Goal: Task Accomplishment & Management: Use online tool/utility

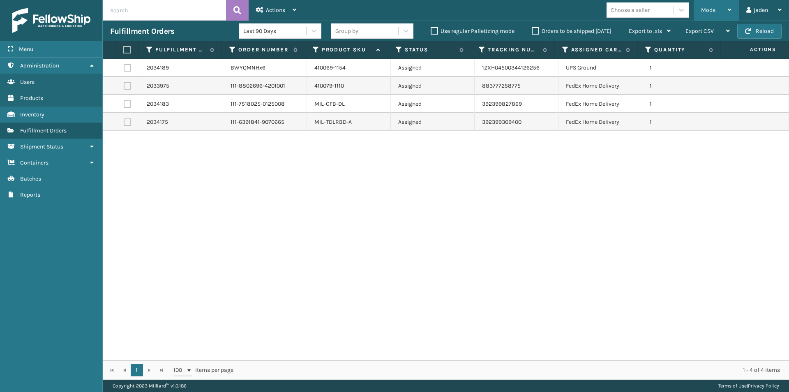
drag, startPoint x: 0, startPoint y: 0, endPoint x: 709, endPoint y: 12, distance: 709.1
click at [709, 12] on span "Mode" at bounding box center [708, 10] width 14 height 7
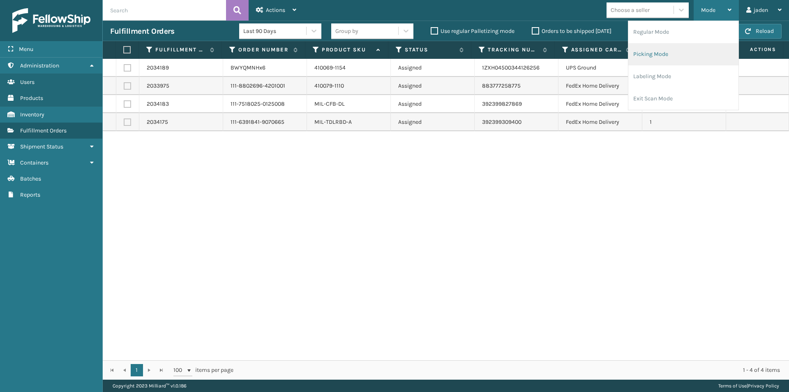
click at [663, 51] on li "Picking Mode" at bounding box center [683, 54] width 110 height 22
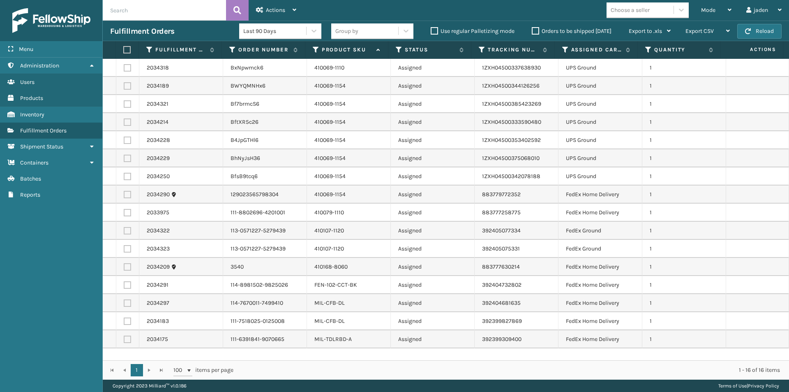
click at [125, 196] on label at bounding box center [127, 194] width 7 height 7
click at [124, 196] on input "checkbox" at bounding box center [124, 193] width 0 height 5
checkbox input "true"
click at [127, 208] on td at bounding box center [127, 212] width 23 height 18
click at [127, 214] on label at bounding box center [127, 212] width 7 height 7
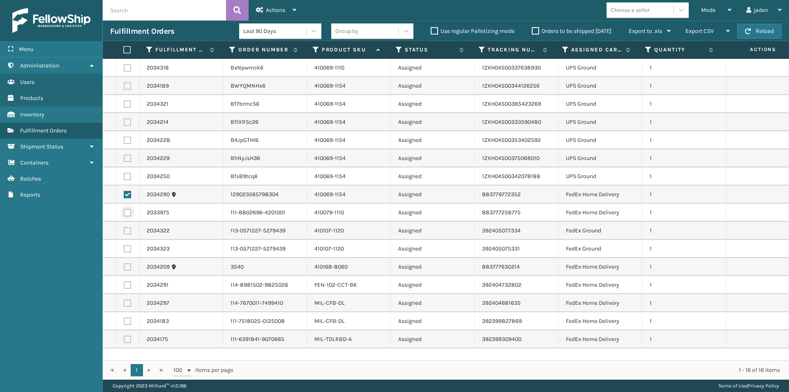
click at [124, 214] on input "checkbox" at bounding box center [124, 211] width 0 height 5
checkbox input "true"
click at [125, 231] on label at bounding box center [127, 230] width 7 height 7
click at [124, 231] on input "checkbox" at bounding box center [124, 229] width 0 height 5
checkbox input "true"
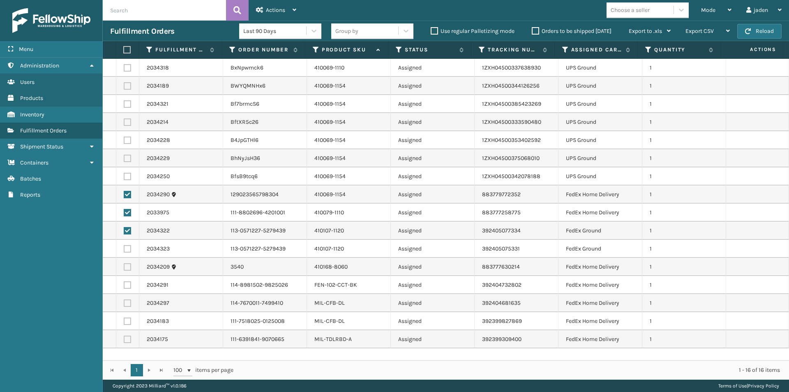
click at [125, 338] on label at bounding box center [127, 338] width 7 height 7
click at [124, 338] on input "checkbox" at bounding box center [124, 337] width 0 height 5
checkbox input "true"
click at [127, 318] on label at bounding box center [127, 320] width 7 height 7
click at [124, 318] on input "checkbox" at bounding box center [124, 319] width 0 height 5
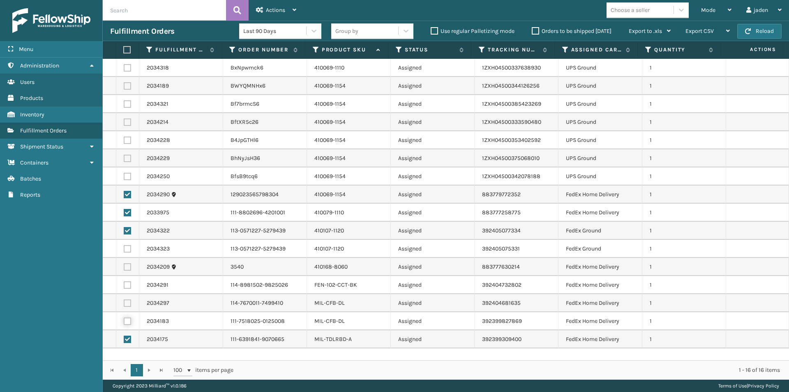
checkbox input "true"
click at [128, 303] on label at bounding box center [127, 302] width 7 height 7
click at [124, 303] on input "checkbox" at bounding box center [124, 301] width 0 height 5
checkbox input "true"
click at [125, 279] on td at bounding box center [127, 285] width 23 height 18
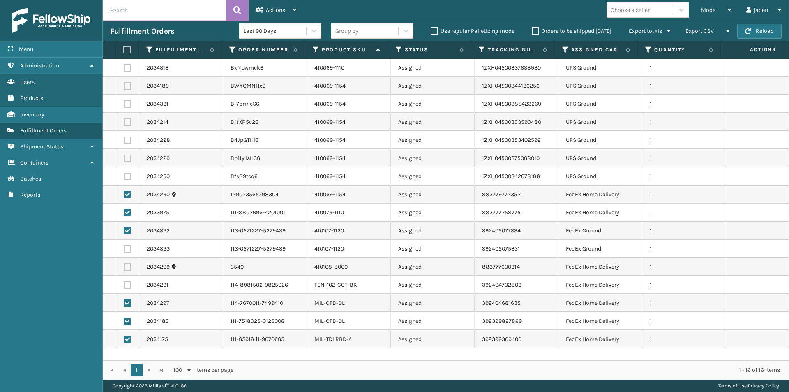
click at [125, 285] on label at bounding box center [127, 284] width 7 height 7
click at [124, 285] on input "checkbox" at bounding box center [124, 283] width 0 height 5
checkbox input "true"
click at [125, 268] on label at bounding box center [127, 266] width 7 height 7
click at [124, 268] on input "checkbox" at bounding box center [124, 265] width 0 height 5
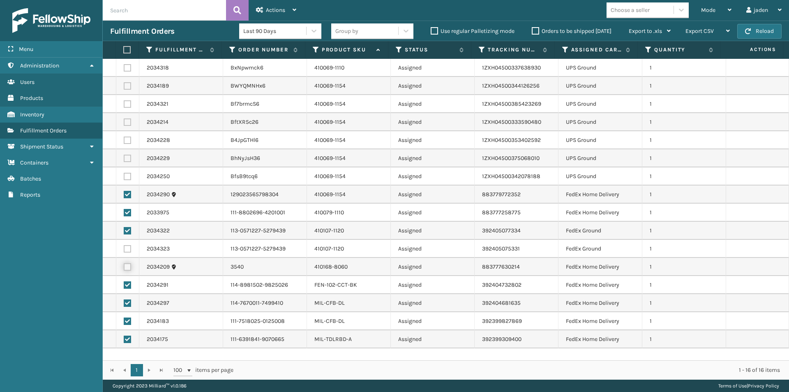
checkbox input "true"
click at [124, 247] on label at bounding box center [127, 248] width 7 height 7
click at [124, 247] on input "checkbox" at bounding box center [124, 247] width 0 height 5
checkbox input "true"
click at [280, 12] on span "Actions" at bounding box center [275, 10] width 19 height 7
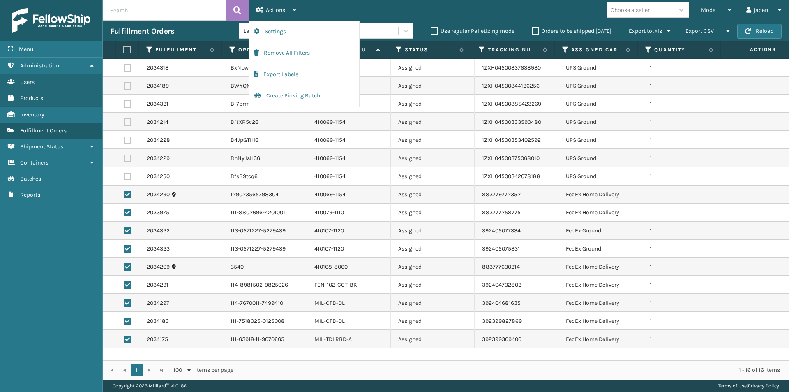
click at [283, 107] on td "Bf7brmcS6" at bounding box center [265, 104] width 84 height 18
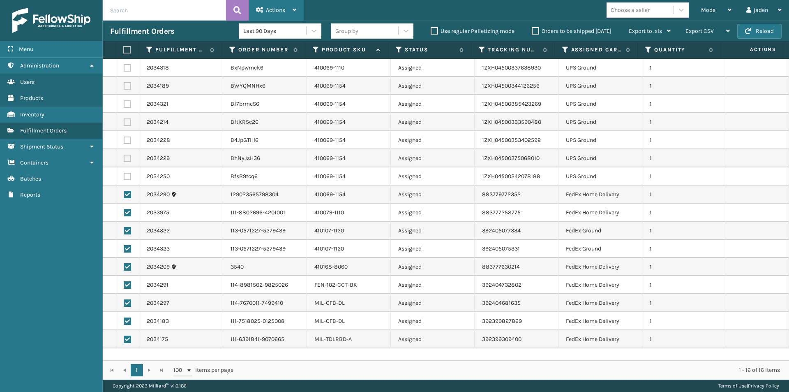
click at [263, 12] on div "Actions" at bounding box center [276, 10] width 40 height 21
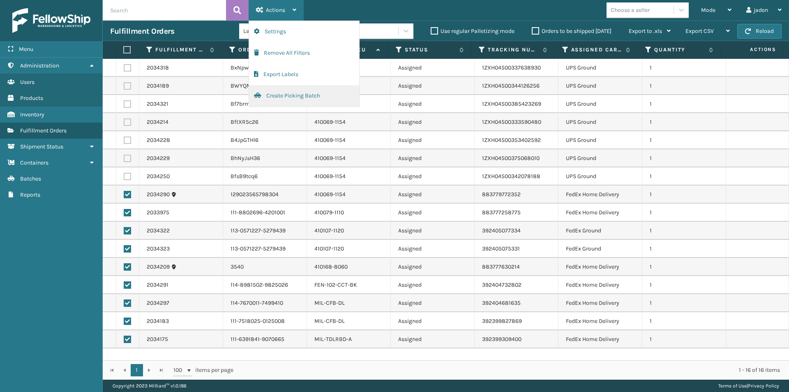
click at [274, 93] on button "Create Picking Batch" at bounding box center [304, 95] width 110 height 21
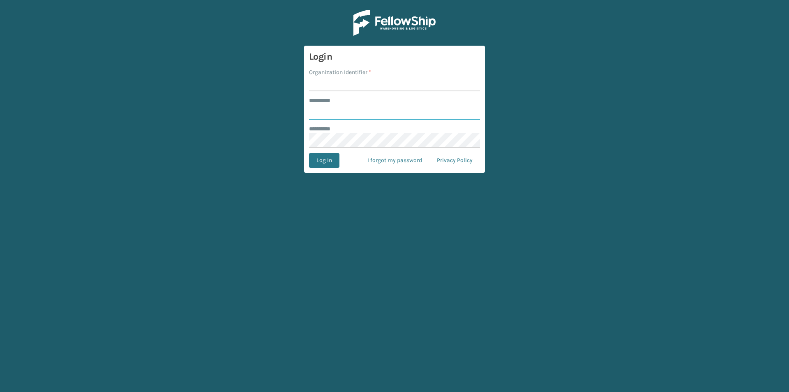
type input "*****"
click at [339, 83] on input "Organization Identifier *" at bounding box center [394, 83] width 171 height 15
type input "[US_STATE]"
click at [328, 157] on button "Log In" at bounding box center [324, 160] width 30 height 15
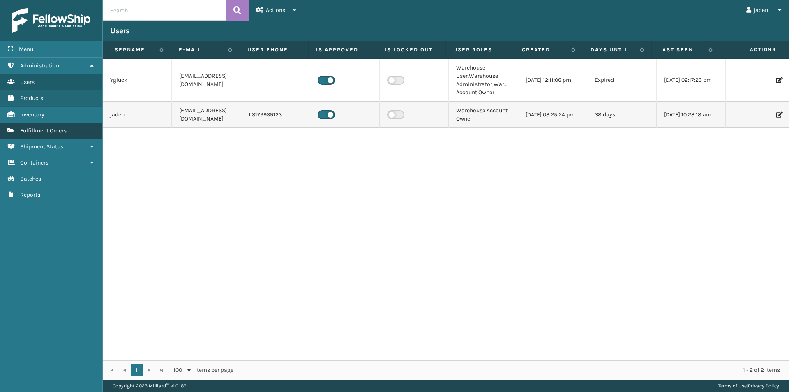
click at [70, 130] on link "Fulfillment Orders" at bounding box center [51, 130] width 102 height 16
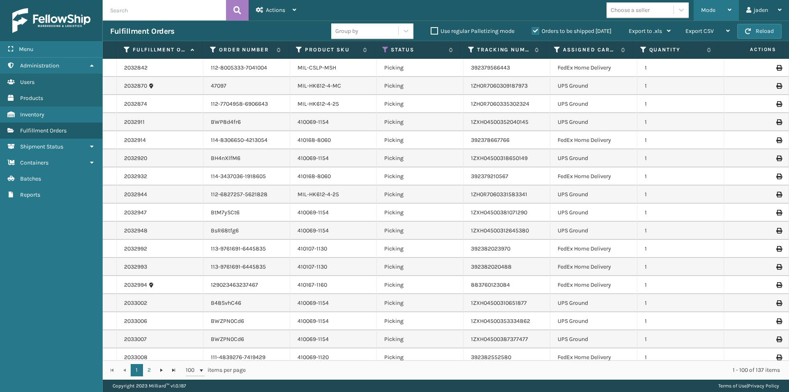
click at [720, 10] on div "Mode" at bounding box center [716, 10] width 30 height 21
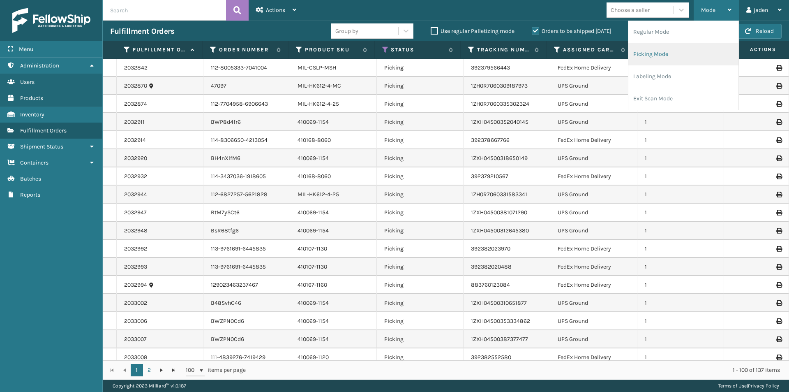
click at [672, 58] on li "Picking Mode" at bounding box center [683, 54] width 110 height 22
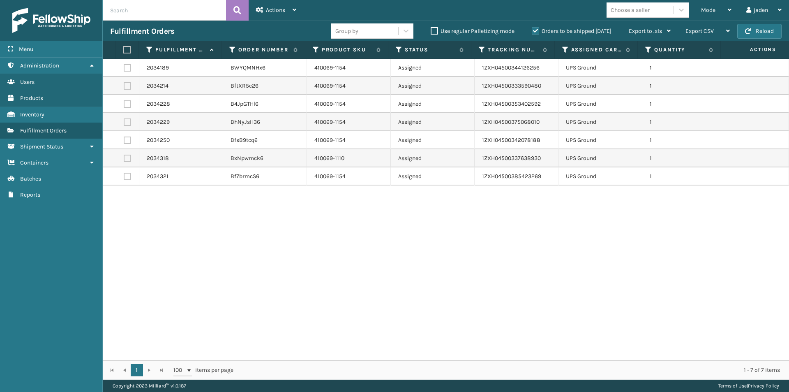
click at [537, 30] on label "Orders to be shipped [DATE]" at bounding box center [572, 31] width 80 height 7
click at [532, 30] on input "Orders to be shipped [DATE]" at bounding box center [532, 28] width 0 height 5
drag, startPoint x: 455, startPoint y: 254, endPoint x: 169, endPoint y: 158, distance: 301.4
click at [195, 245] on div "2034189 BWYQMNHx6 410069-1154 Assigned 1ZXH04500344126256 UPS Ground 1 2034214 …" at bounding box center [446, 209] width 686 height 301
click at [336, 52] on label "Product SKU" at bounding box center [347, 49] width 51 height 7
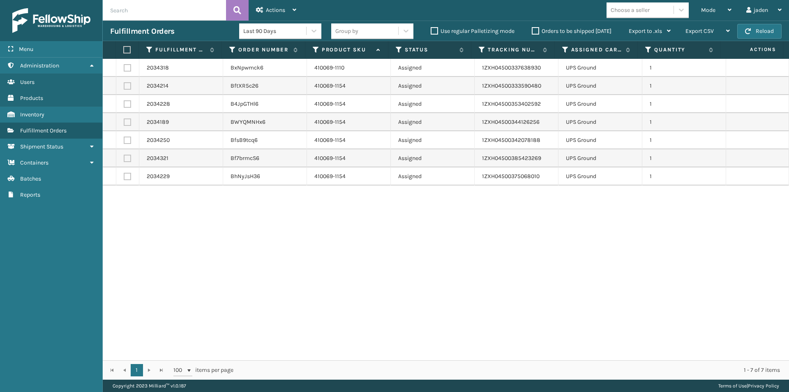
click at [127, 51] on label at bounding box center [125, 49] width 5 height 7
click at [124, 51] on input "checkbox" at bounding box center [123, 49] width 0 height 5
checkbox input "true"
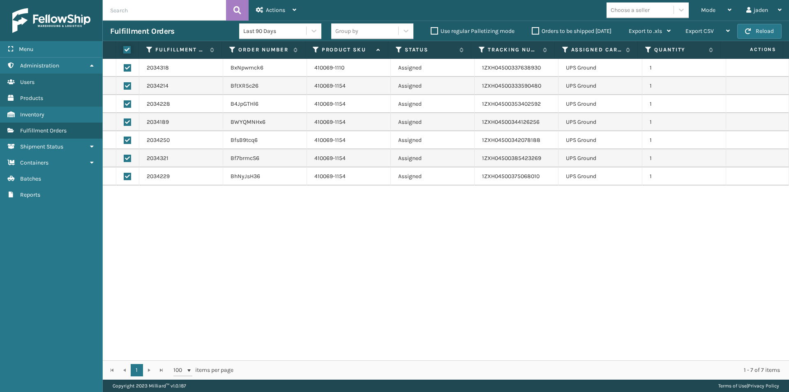
checkbox input "true"
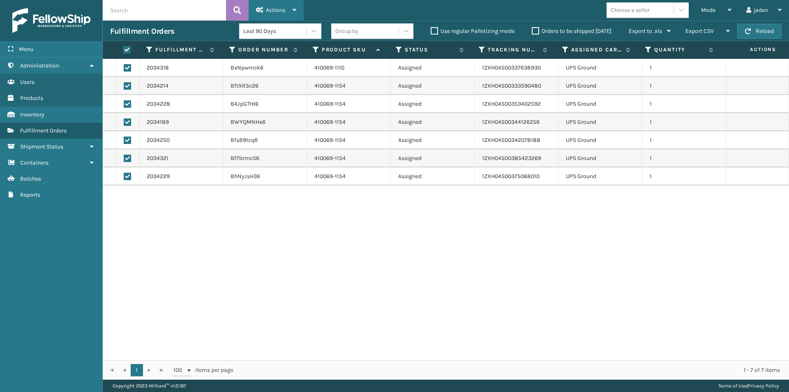
click at [279, 4] on div "Actions" at bounding box center [276, 10] width 40 height 21
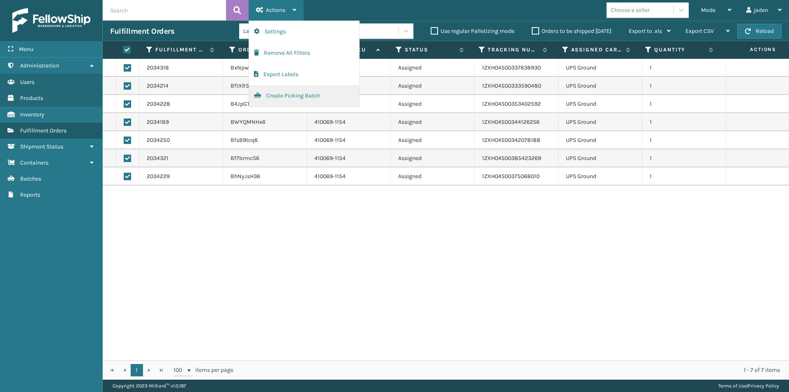
click at [274, 95] on button "Create Picking Batch" at bounding box center [304, 95] width 110 height 21
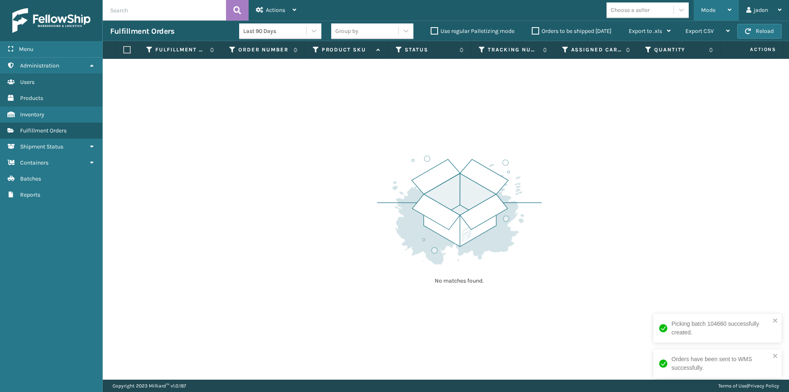
click at [700, 13] on div "Mode Regular Mode Picking Mode Labeling Mode Exit Scan Mode" at bounding box center [716, 10] width 45 height 21
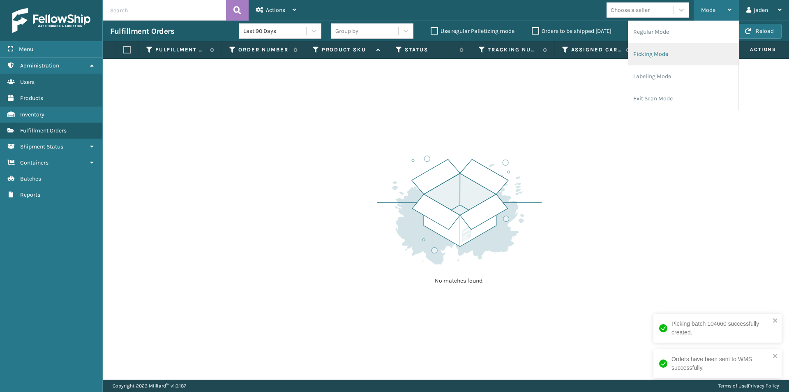
click at [658, 55] on li "Picking Mode" at bounding box center [683, 54] width 110 height 22
